Goal: Find specific page/section: Locate item on page

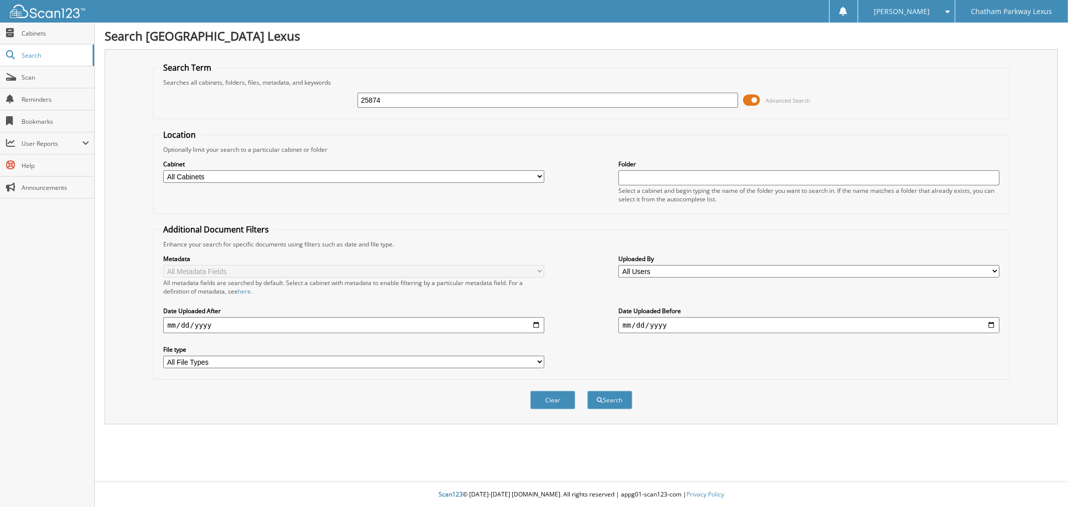
type input "25874"
click at [587, 391] on button "Search" at bounding box center [609, 400] width 45 height 19
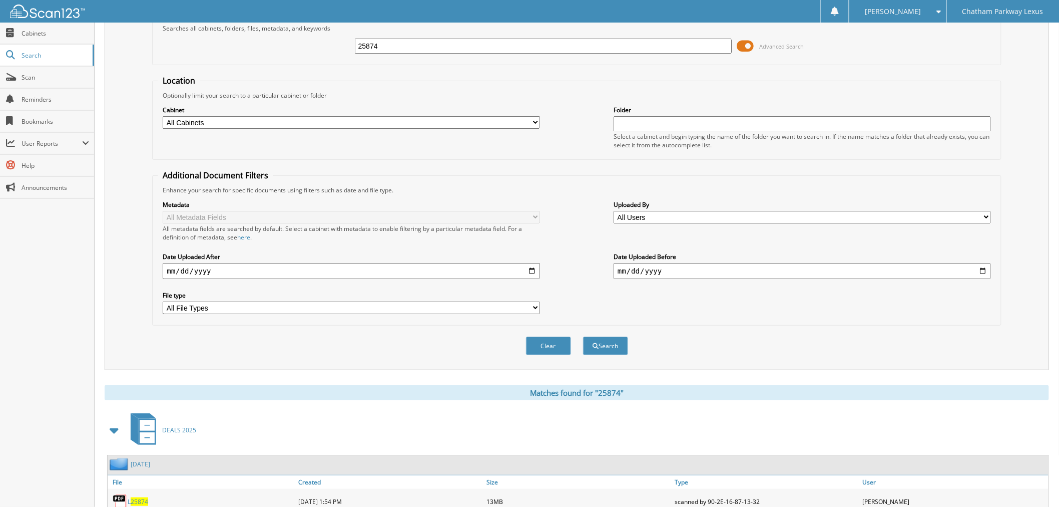
scroll to position [99, 0]
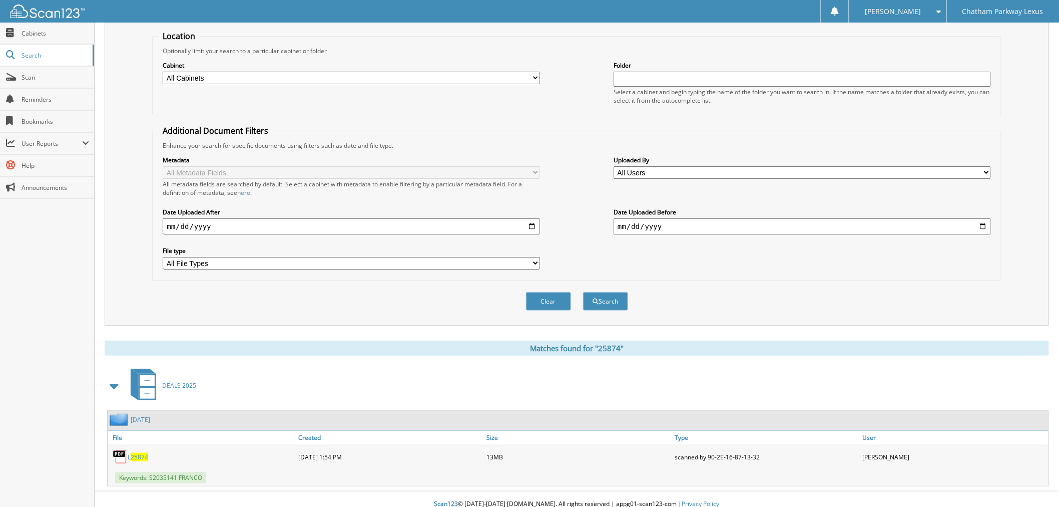
click at [136, 447] on div "L 25874" at bounding box center [202, 457] width 188 height 20
click at [136, 453] on span "25874" at bounding box center [140, 457] width 18 height 9
